Goal: Learn about a topic

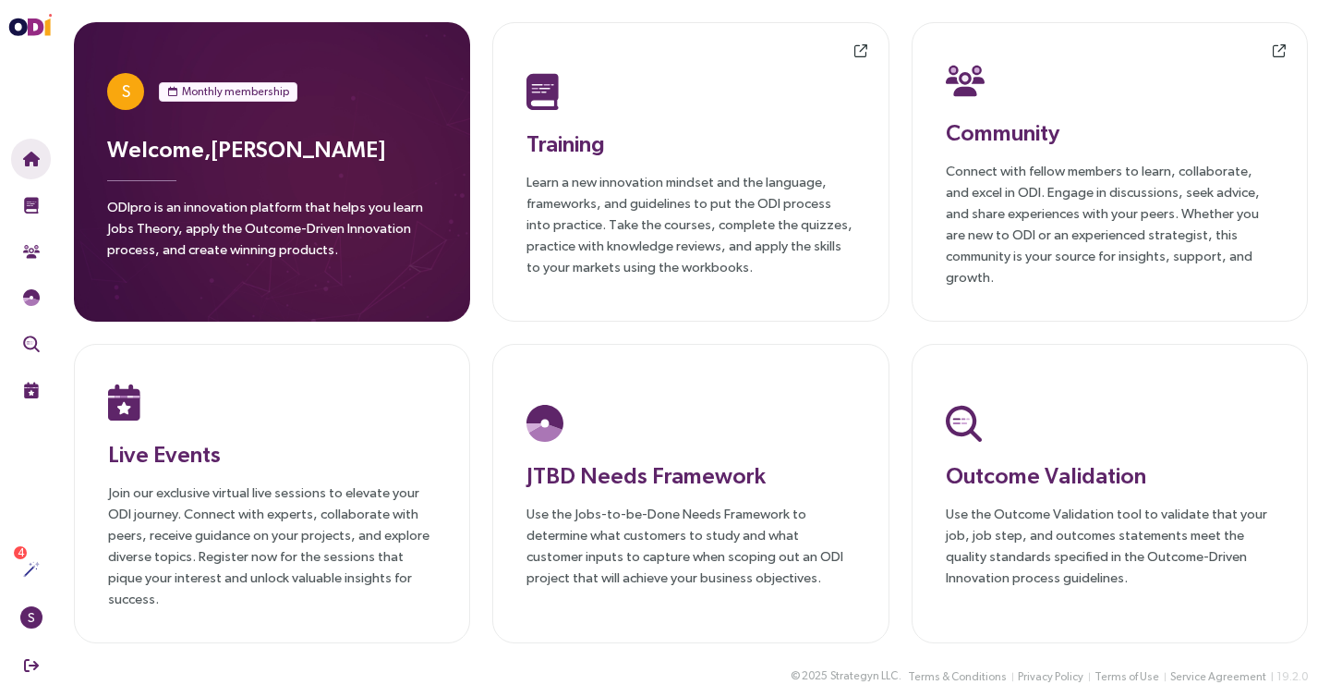
click at [616, 245] on p "Learn a new innovation mindset and the language, frameworks, and guidelines to …" at bounding box center [691, 224] width 328 height 106
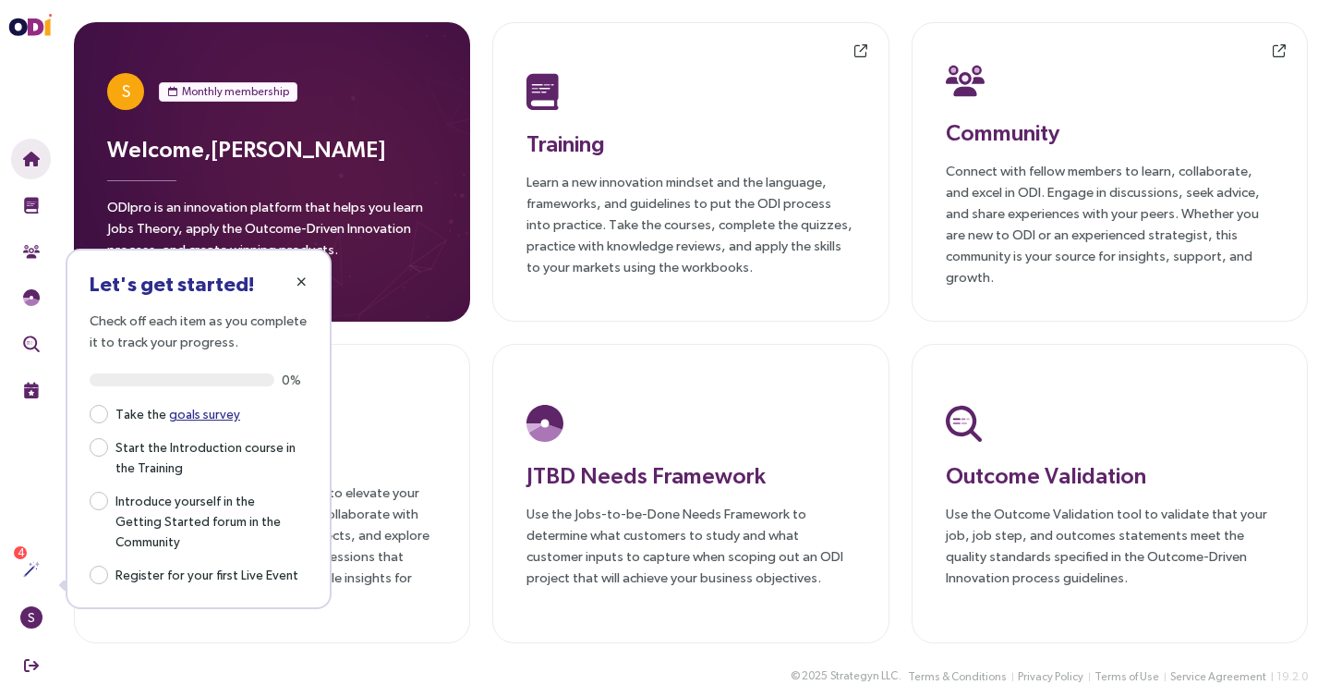
click at [297, 284] on icon "button" at bounding box center [302, 281] width 10 height 13
click at [300, 275] on icon "button" at bounding box center [302, 281] width 10 height 13
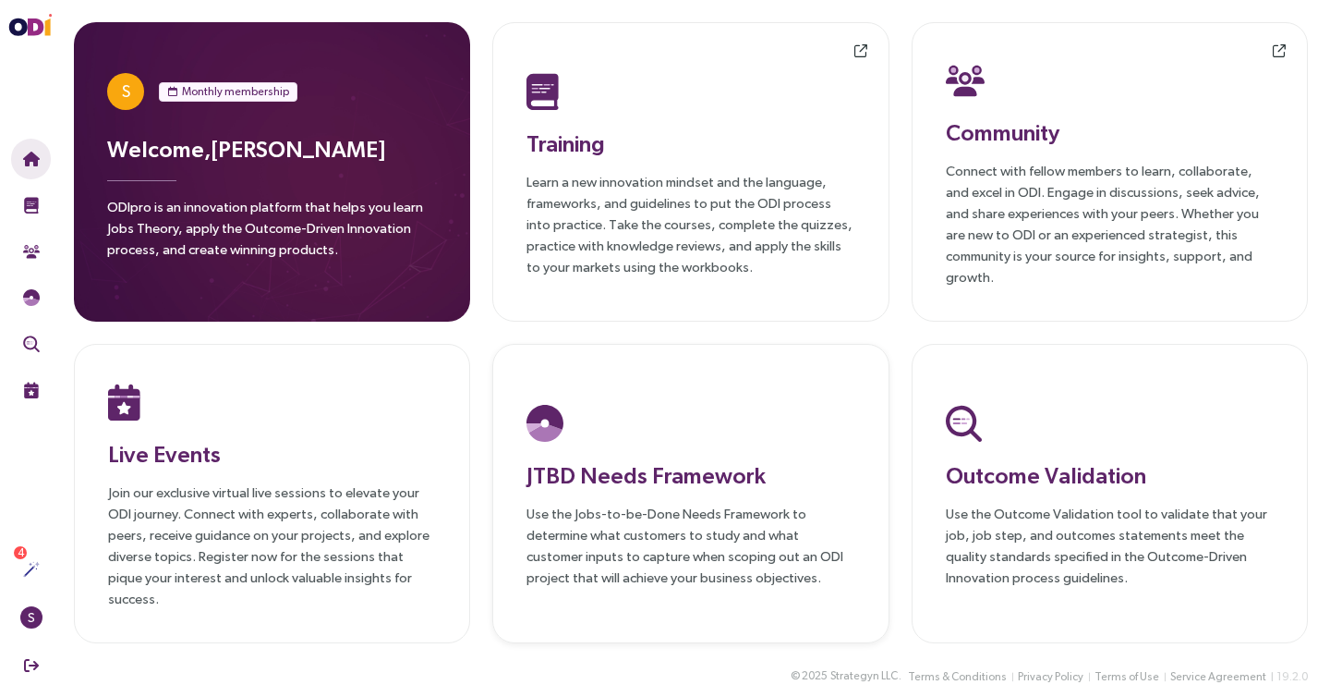
click at [746, 531] on p "Use the Jobs-to-be-Done Needs Framework to determine what customers to study an…" at bounding box center [691, 545] width 328 height 85
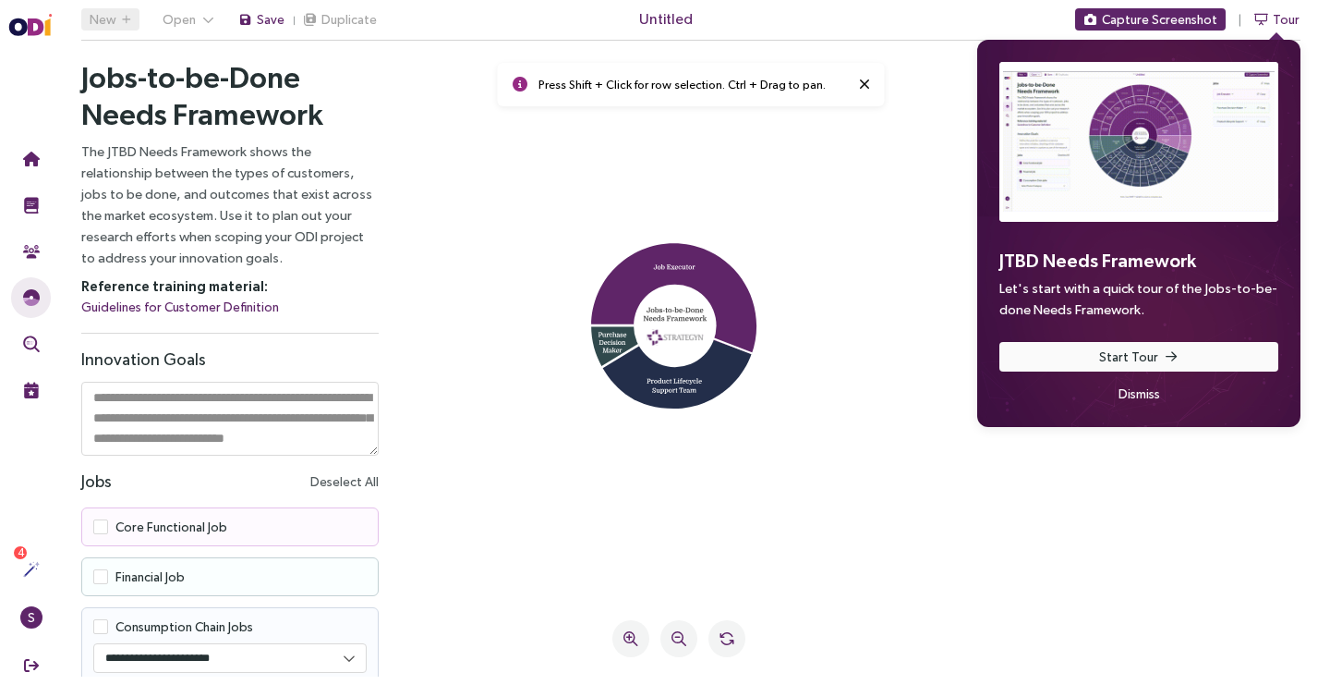
click at [1114, 354] on span "Start Tour" at bounding box center [1128, 356] width 59 height 20
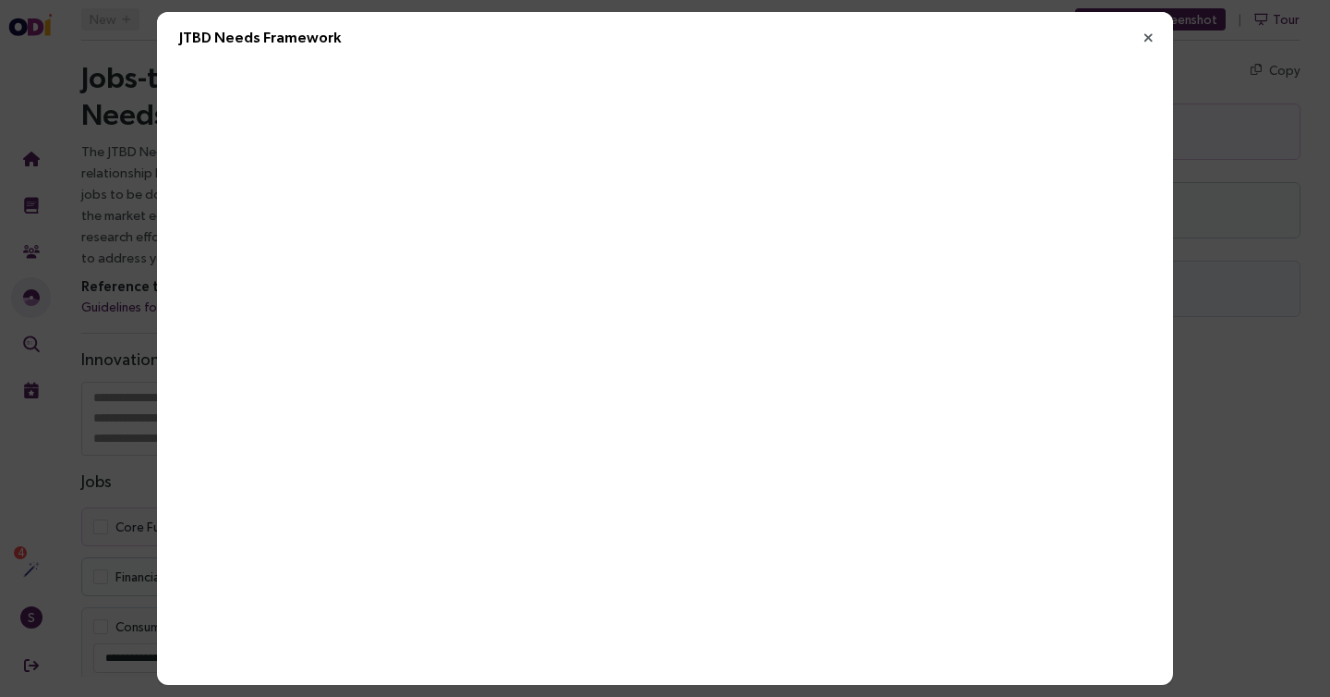
click at [1150, 37] on icon "Close" at bounding box center [1148, 38] width 17 height 17
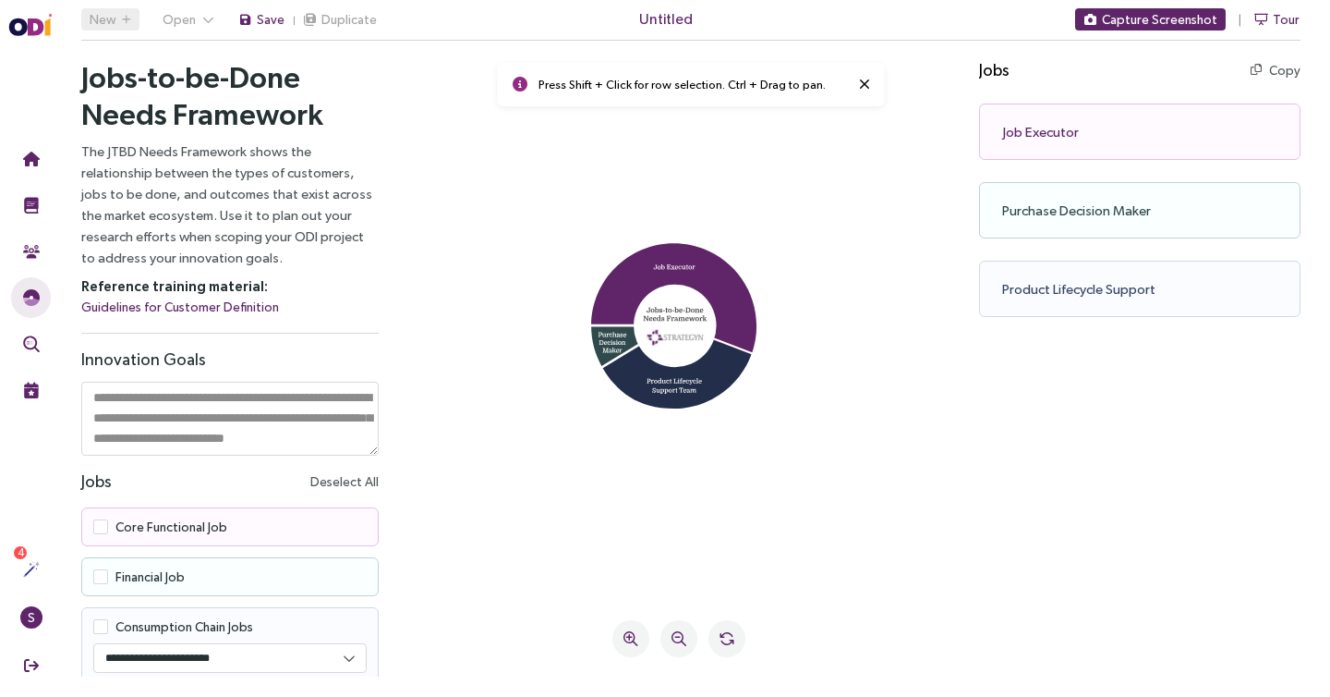
click at [553, 232] on icon at bounding box center [679, 330] width 510 height 505
click at [667, 24] on span "Untitled" at bounding box center [666, 18] width 54 height 23
click at [676, 214] on icon at bounding box center [679, 330] width 510 height 505
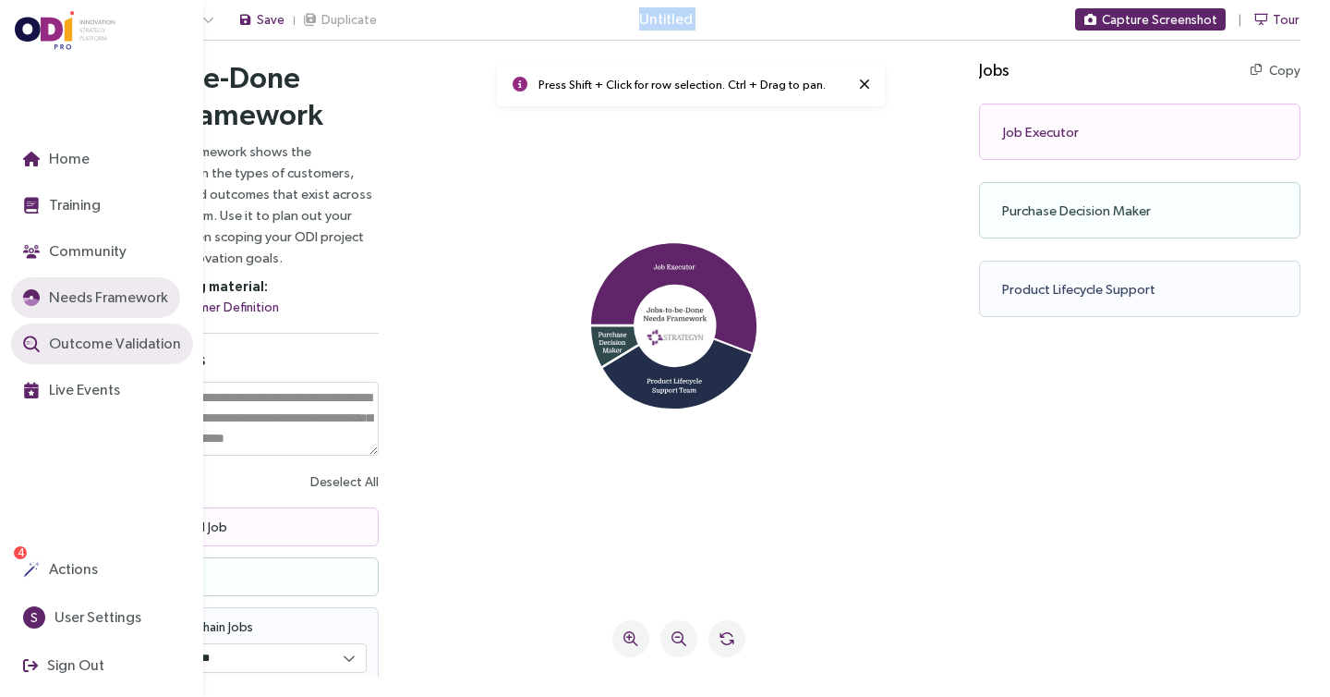
click at [94, 339] on span "Outcome Validation" at bounding box center [113, 343] width 136 height 23
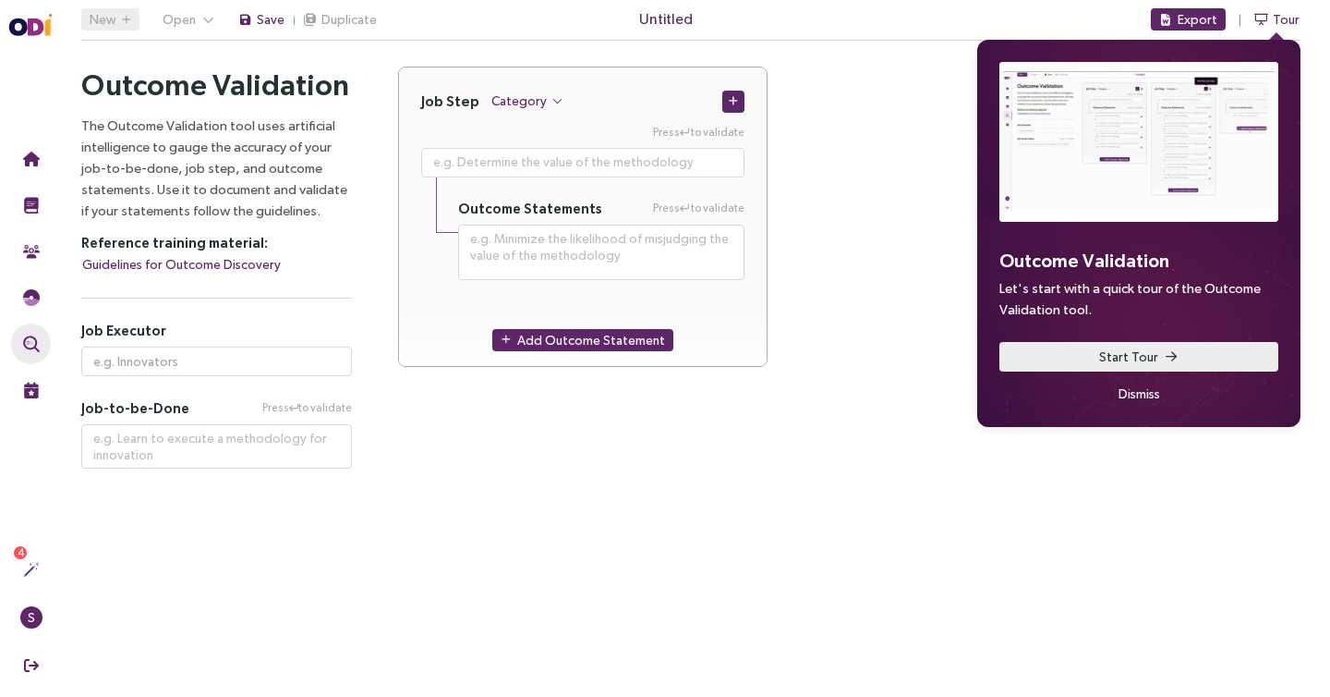
click at [1182, 363] on button "Start Tour" at bounding box center [1139, 357] width 279 height 30
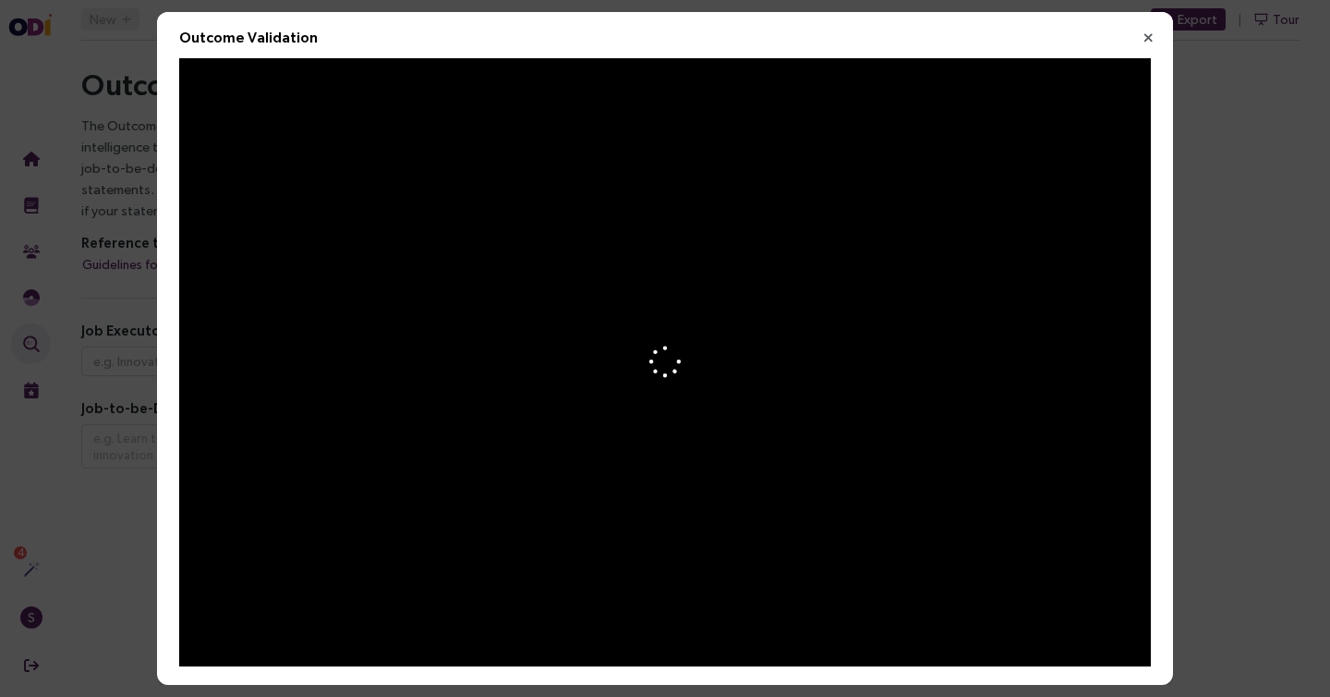
click at [1146, 37] on icon "Close" at bounding box center [1148, 38] width 17 height 17
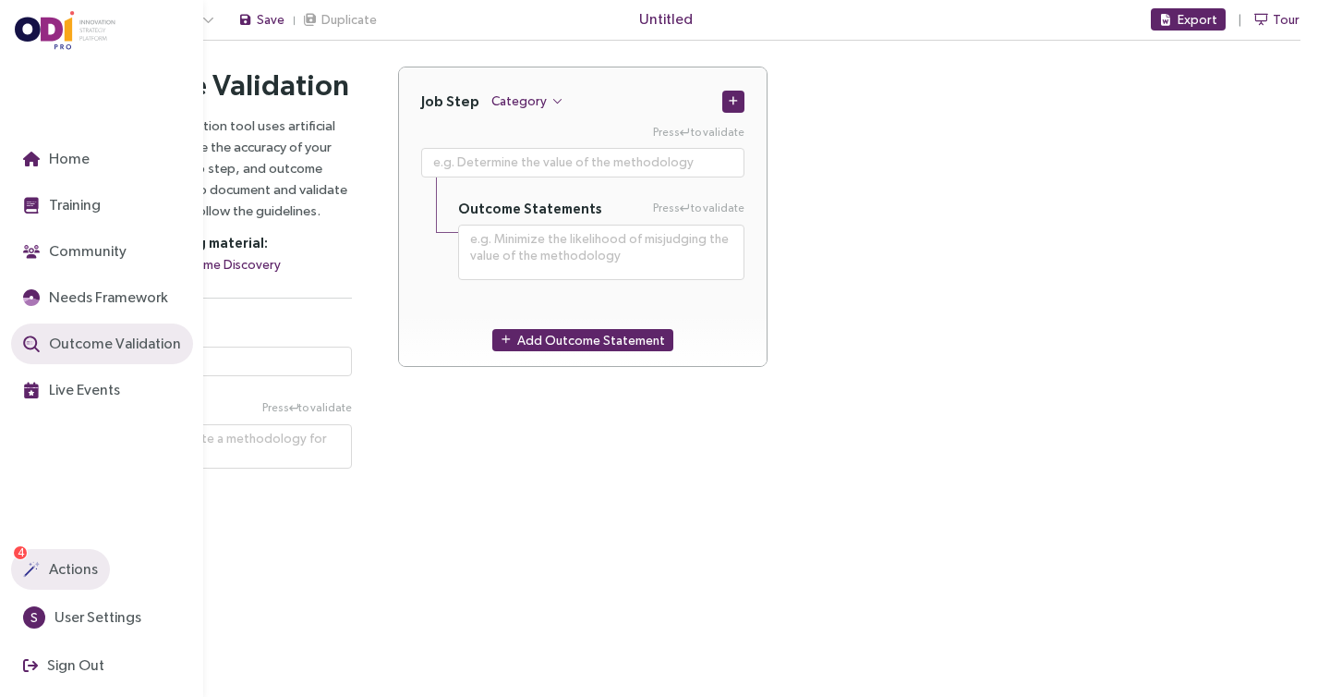
click at [82, 564] on span "Actions" at bounding box center [71, 568] width 53 height 23
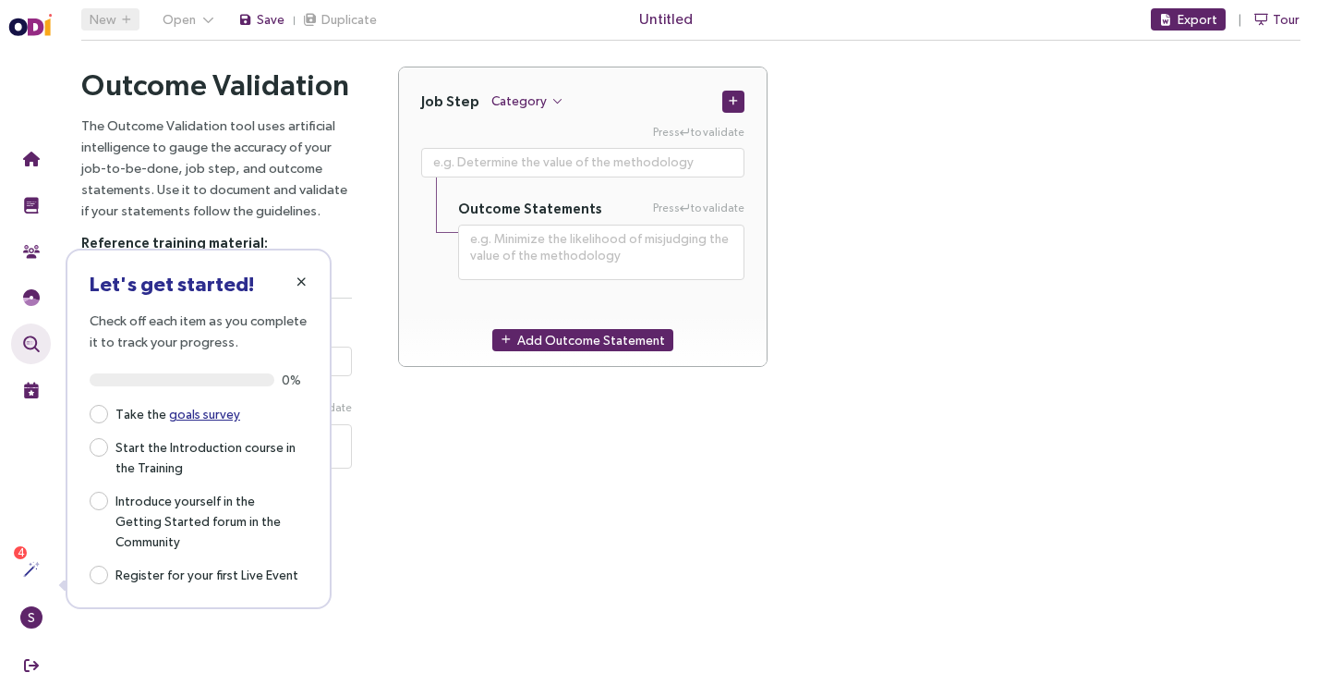
click at [298, 277] on icon "button" at bounding box center [302, 281] width 10 height 13
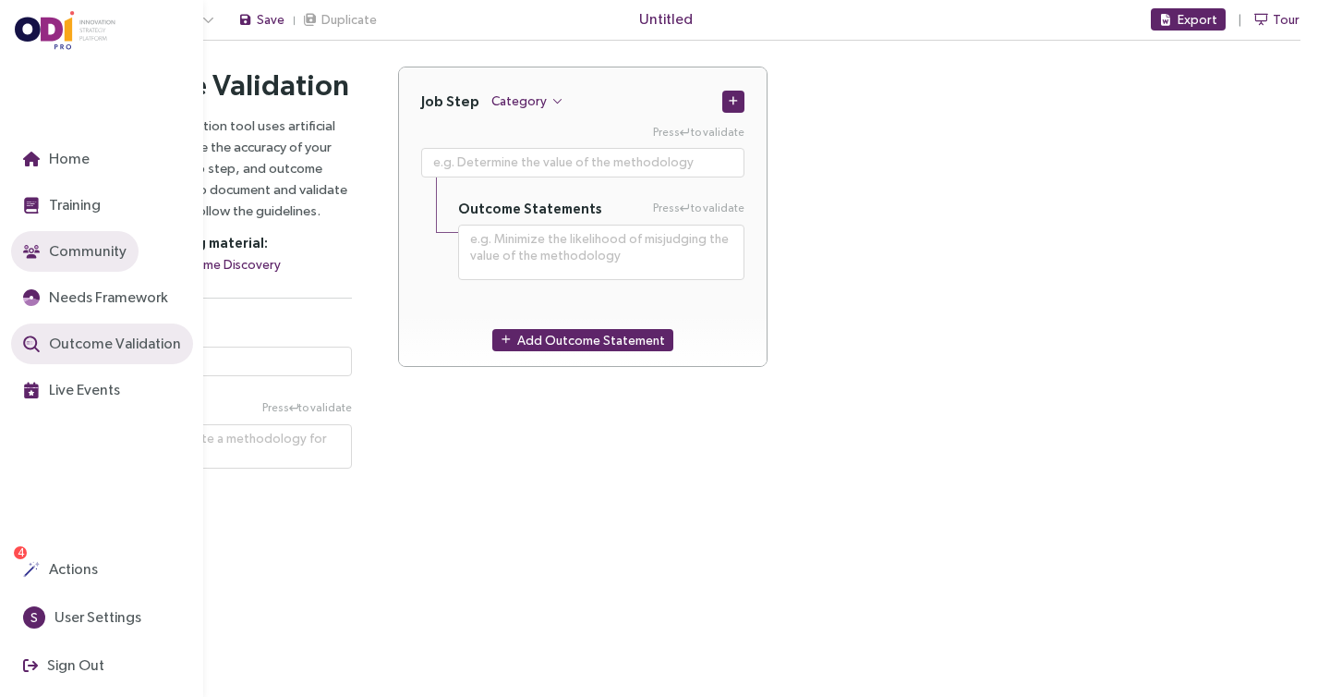
click at [76, 245] on span "Community" at bounding box center [85, 250] width 81 height 23
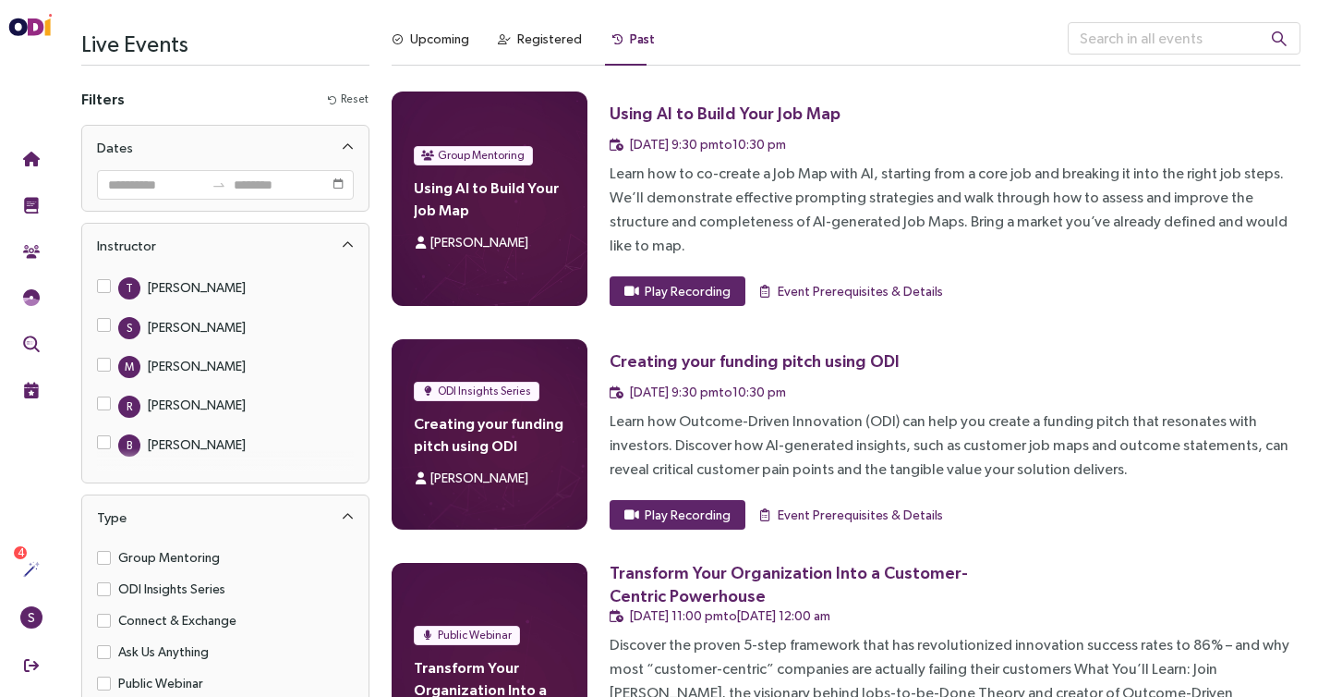
scroll to position [330, 0]
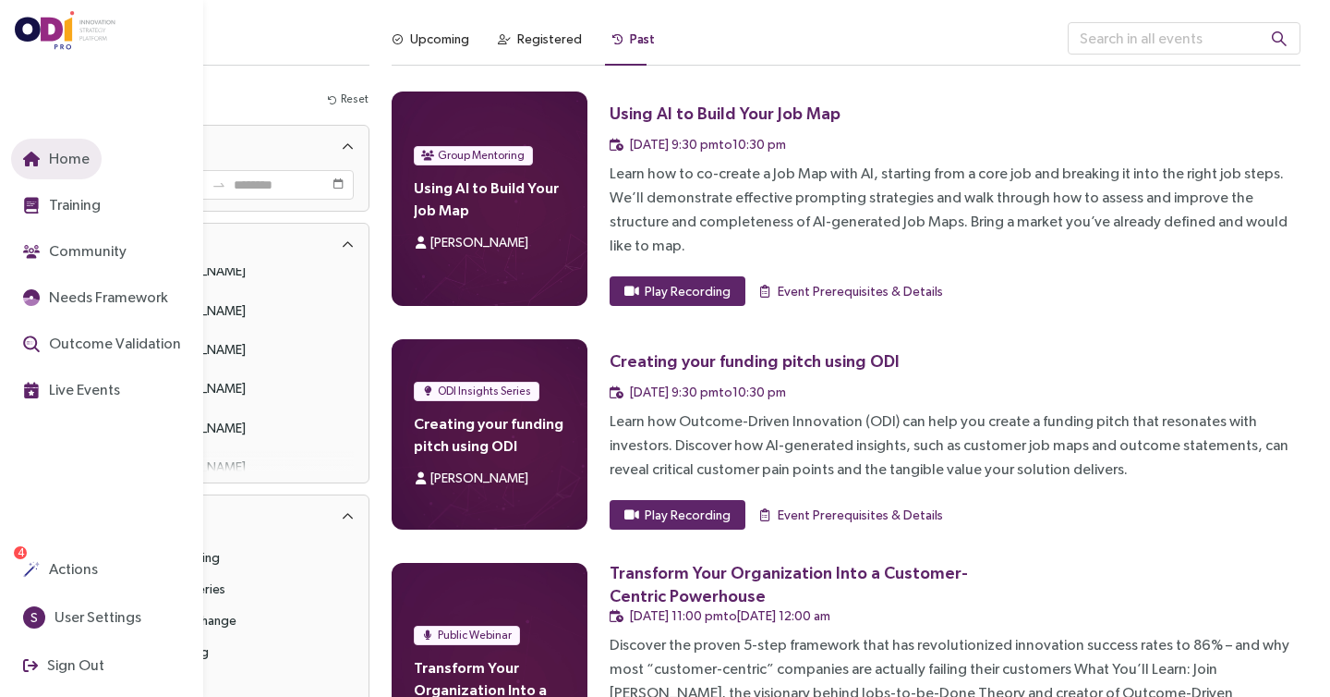
click at [66, 157] on span "Home" at bounding box center [67, 158] width 44 height 23
